Goal: Information Seeking & Learning: Learn about a topic

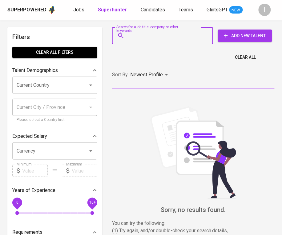
click at [150, 36] on input "Search for a job title, company or other keywords" at bounding box center [164, 36] width 74 height 12
paste input "Hirdi Konsulindo"
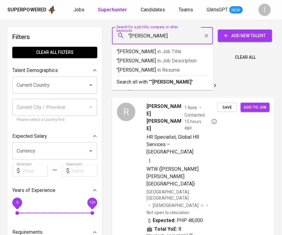
type input ""Hirdi Konsulindo""
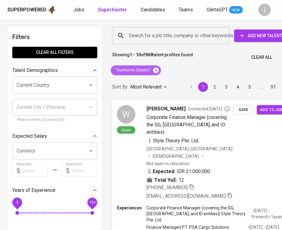
click at [156, 72] on icon at bounding box center [156, 70] width 6 height 6
click at [169, 42] on div "Search for a job title, company or other keywords" at bounding box center [170, 35] width 117 height 17
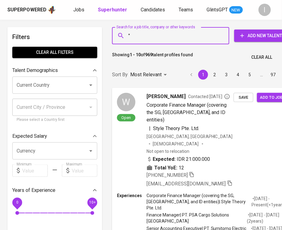
paste input "Winih P"
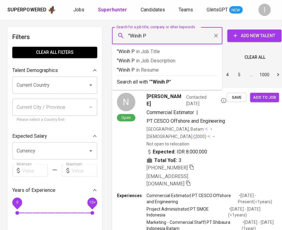
type input ""Winih P""
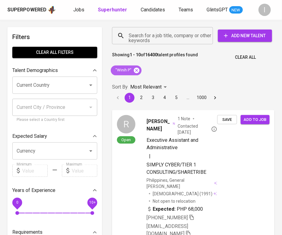
click at [136, 72] on icon at bounding box center [137, 70] width 6 height 6
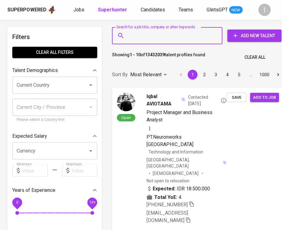
click at [172, 41] on input "Search for a job title, company or other keywords" at bounding box center [168, 36] width 83 height 12
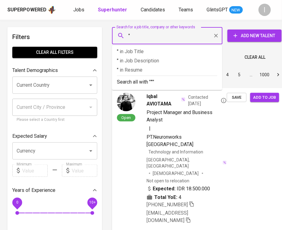
paste input "Infinity Smart Consulting"
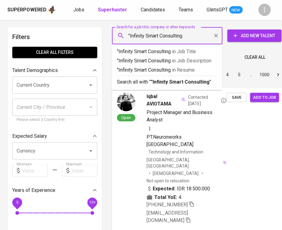
type input ""Infinity Smart Consulting""
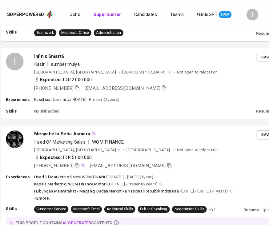
scroll to position [39, 111]
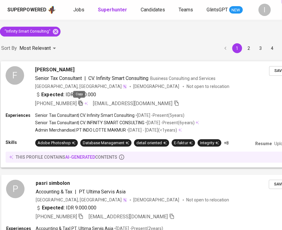
click at [80, 104] on icon "button" at bounding box center [81, 103] width 6 height 6
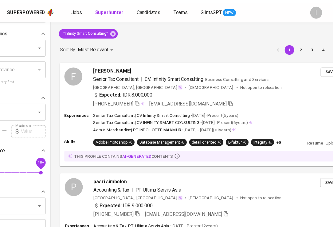
scroll to position [39, 49]
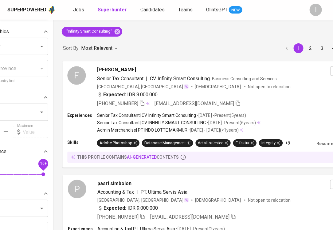
click at [271, 11] on div "Superpowered Jobs Superhunter Candidates Teams GlintsGPT NEW" at bounding box center [156, 9] width 299 height 9
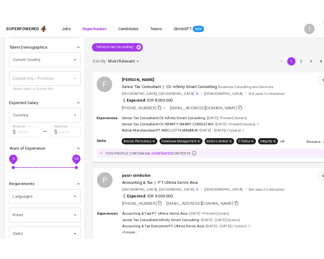
scroll to position [39, 0]
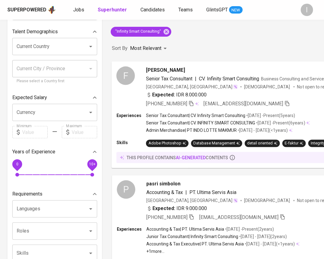
click at [244, 43] on div "Sort By Most Relevant MOST_RELEVANT 1 2 3 4 5 … 147" at bounding box center [274, 48] width 332 height 19
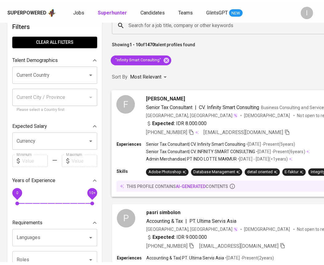
scroll to position [0, 0]
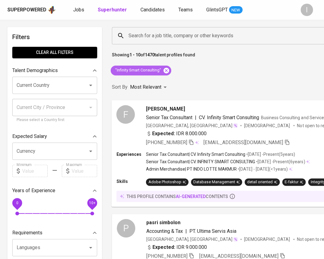
click at [169, 71] on icon at bounding box center [167, 70] width 6 height 6
click at [199, 38] on input "Search for a job title, company or other keywords" at bounding box center [245, 36] width 236 height 12
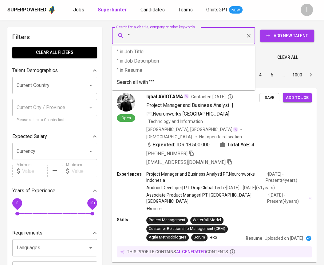
paste input "[PERSON_NAME]"
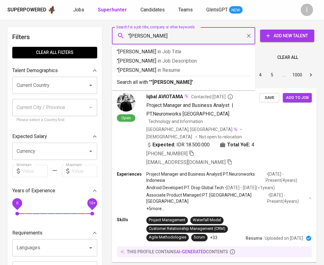
type input ""Setiawan Hariyad""
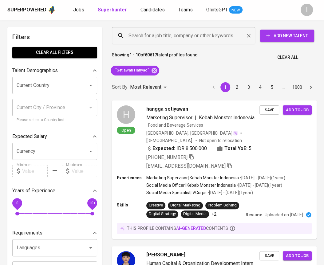
click at [181, 42] on div "Search for a job title, company or other keywords" at bounding box center [183, 35] width 143 height 17
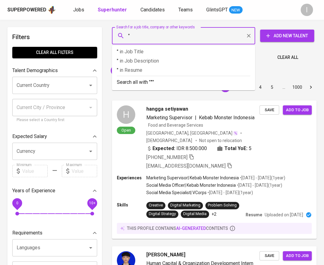
paste input "Setiawan Hariyad"
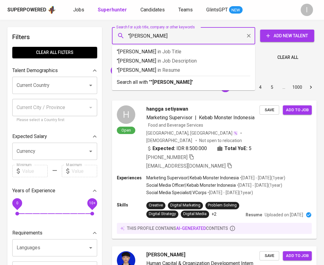
type input ""Setiawan Hariyadi""
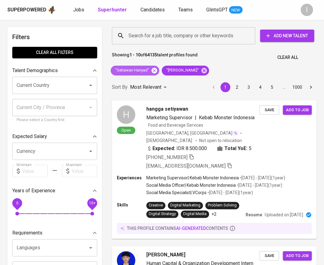
click at [156, 71] on icon at bounding box center [155, 70] width 6 height 6
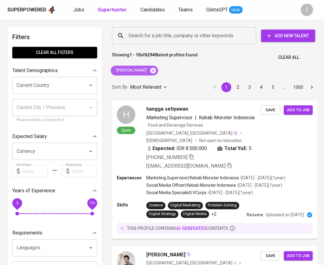
click at [155, 70] on icon at bounding box center [153, 70] width 7 height 7
click at [181, 40] on input "Search for a job title, company or other keywords" at bounding box center [185, 36] width 117 height 12
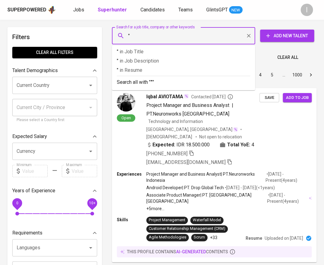
paste input "Syafiqa Ainayya Aprilia"
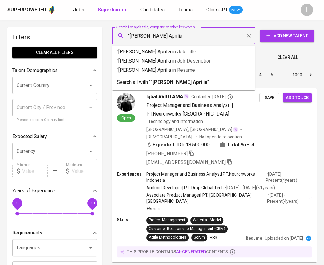
type input ""Syafiqa Ainayya Aprilia""
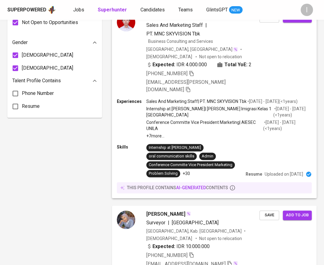
scroll to position [80, 0]
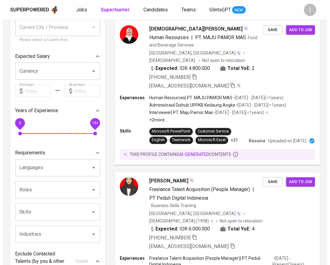
scroll to position [80, 0]
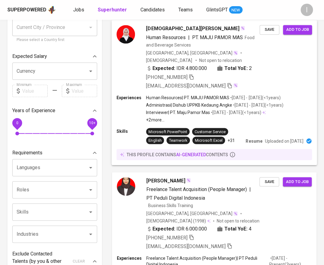
click at [273, 69] on div "Syafiqa Ainayya Human Resources | PT. MAJU PAMOR MAS Food and Beverage Services…" at bounding box center [214, 57] width 205 height 74
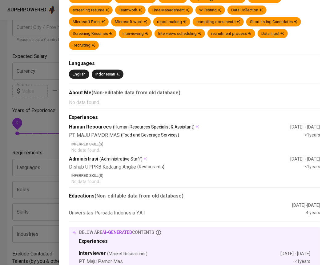
scroll to position [0, 0]
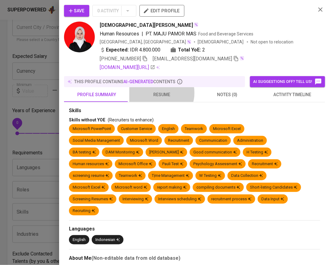
click at [159, 93] on span "resume" at bounding box center [162, 95] width 58 height 8
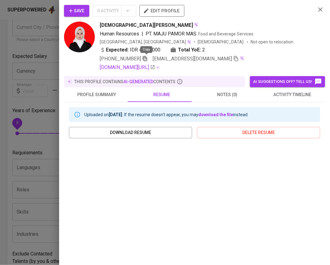
click at [146, 58] on icon "button" at bounding box center [145, 59] width 6 height 6
click at [317, 10] on icon "button" at bounding box center [320, 9] width 7 height 7
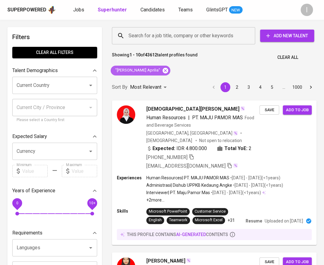
click at [163, 71] on icon at bounding box center [165, 70] width 7 height 7
click at [167, 38] on input "Search for a job title, company or other keywords" at bounding box center [185, 36] width 116 height 12
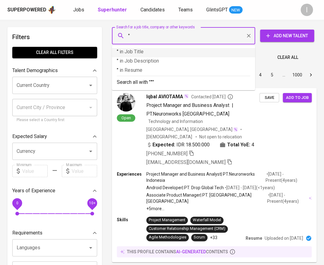
paste input "Bappeda Kota Tangerang"
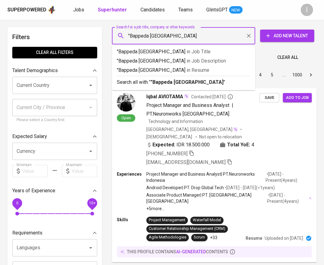
type input ""Bappeda Kota Tangerang""
